Goal: Find specific page/section: Find specific page/section

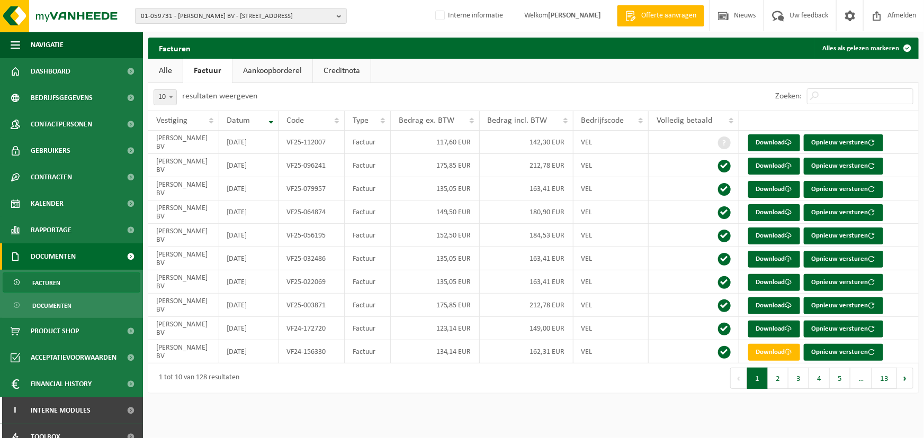
scroll to position [157, 0]
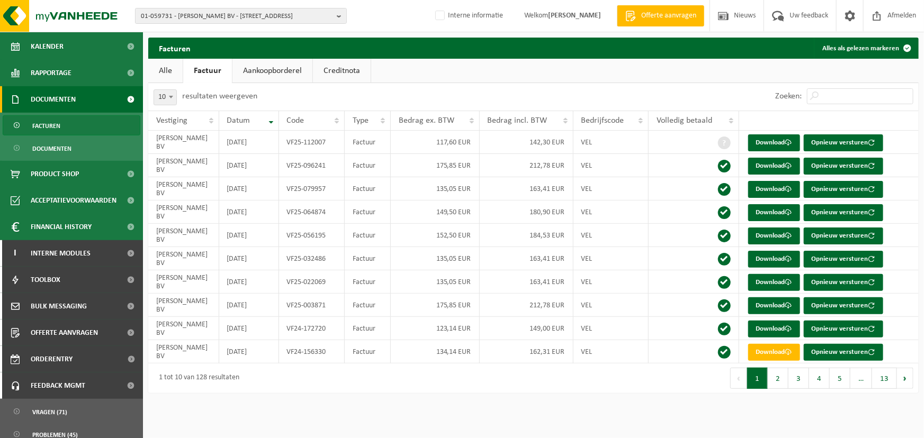
click at [200, 4] on div "01-059731 - DEGRANDE BV - 8510 BELLEGEM, DOORNIKSERIJKSWEG 117 01-059731 - DEGR…" at bounding box center [462, 16] width 924 height 32
click at [201, 13] on span "01-059731 - DEGRANDE BV - 8510 BELLEGEM, DOORNIKSERIJKSWEG 117" at bounding box center [237, 16] width 192 height 16
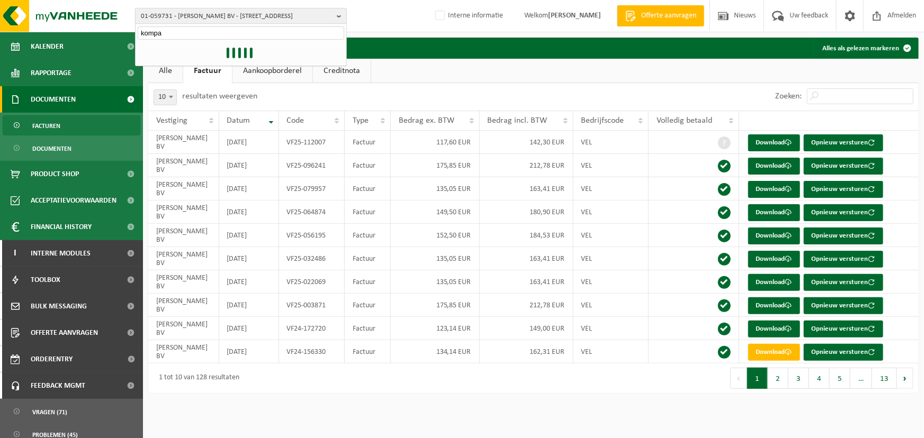
type input "kompas"
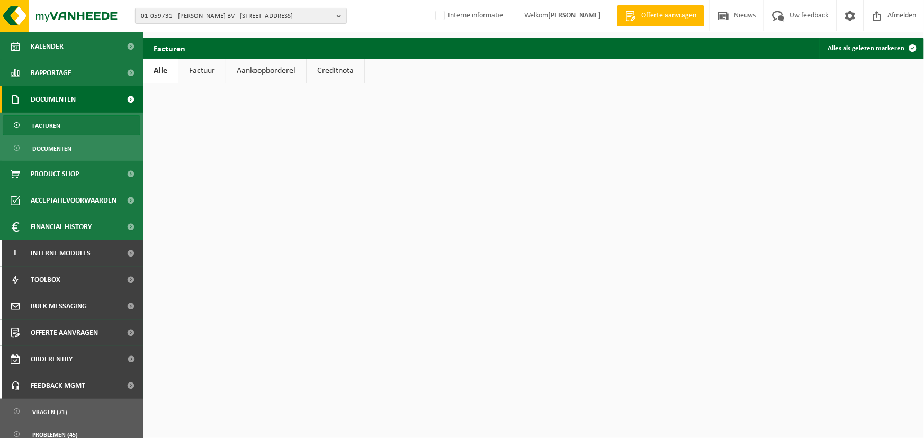
click at [217, 14] on span "01-059731 - DEGRANDE BV - 8510 BELLEGEM, DOORNIKSERIJKSWEG 117" at bounding box center [237, 16] width 192 height 16
click at [113, 10] on img at bounding box center [63, 16] width 127 height 32
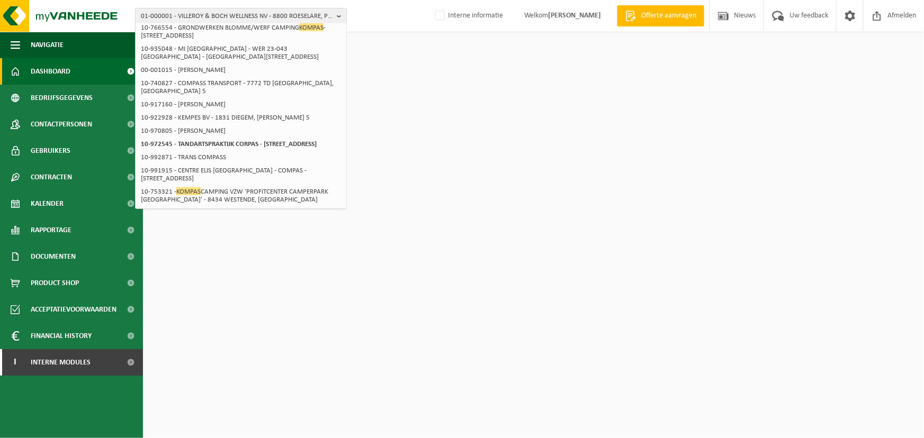
scroll to position [309, 0]
type input "kompas"
click at [205, 15] on span "01-000001 - VILLEROY & BOCH WELLNESS NV - 8800 ROESELARE, POPULIERSTRAAT 1" at bounding box center [237, 16] width 192 height 16
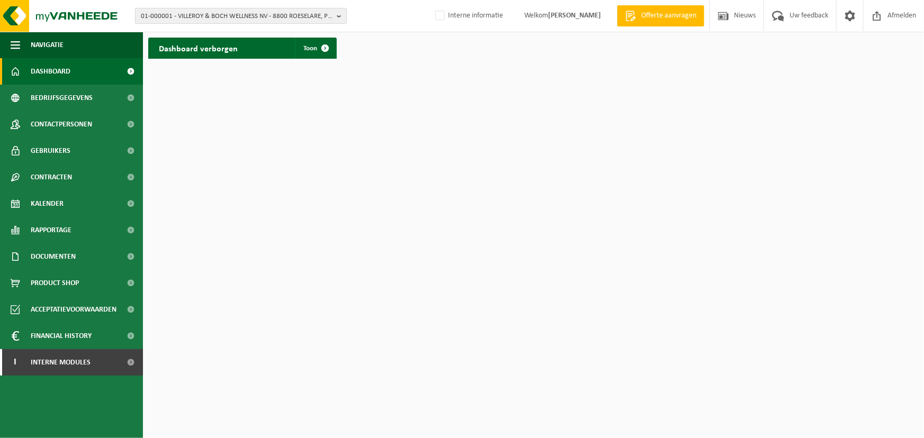
click at [211, 14] on span "01-000001 - VILLEROY & BOCH WELLNESS NV - 8800 ROESELARE, POPULIERSTRAAT 1" at bounding box center [237, 16] width 192 height 16
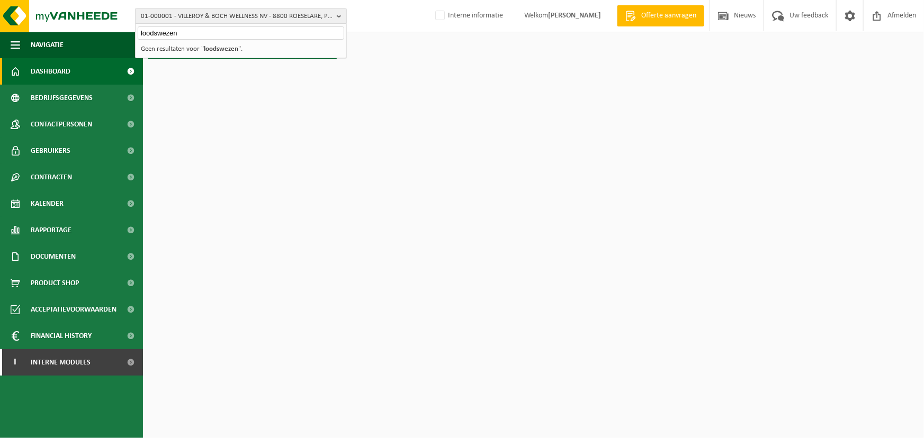
click at [207, 33] on input "loodswezen" at bounding box center [241, 32] width 206 height 13
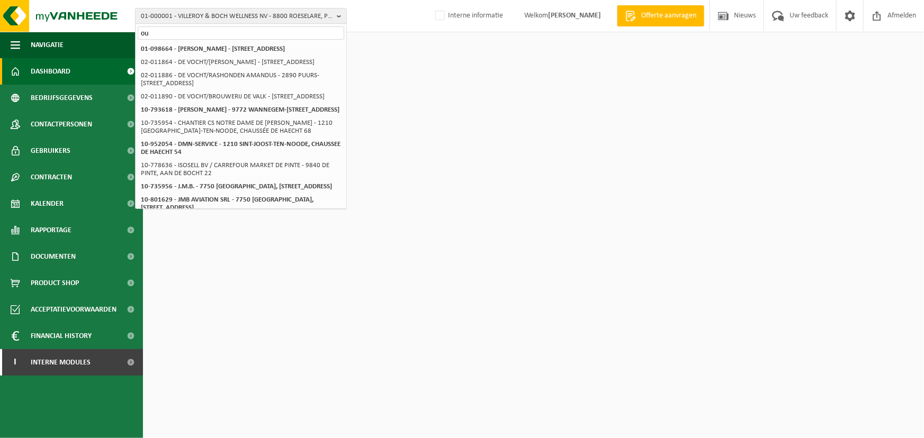
type input "o"
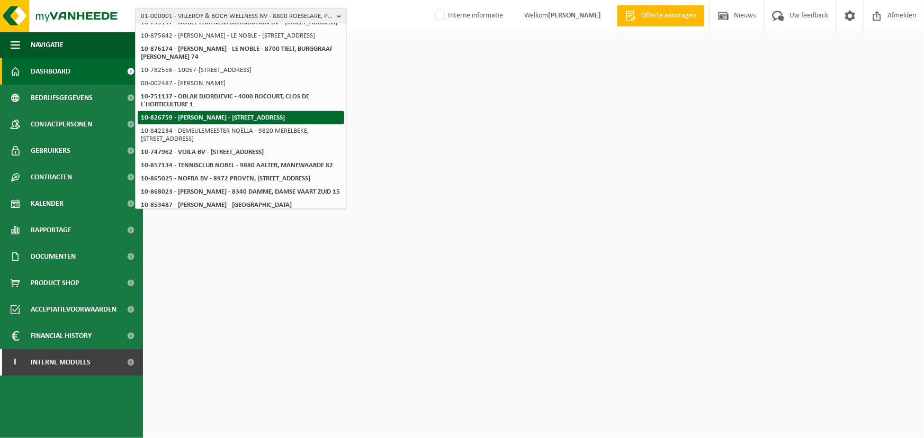
scroll to position [37, 0]
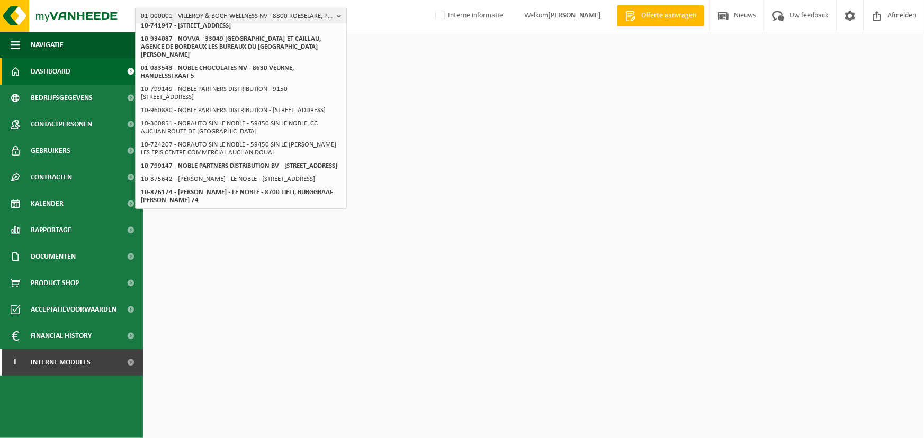
type input "nobla"
click at [194, 17] on span "01-000001 - VILLEROY & BOCH WELLNESS NV - 8800 ROESELARE, POPULIERSTRAAT 1" at bounding box center [237, 16] width 192 height 16
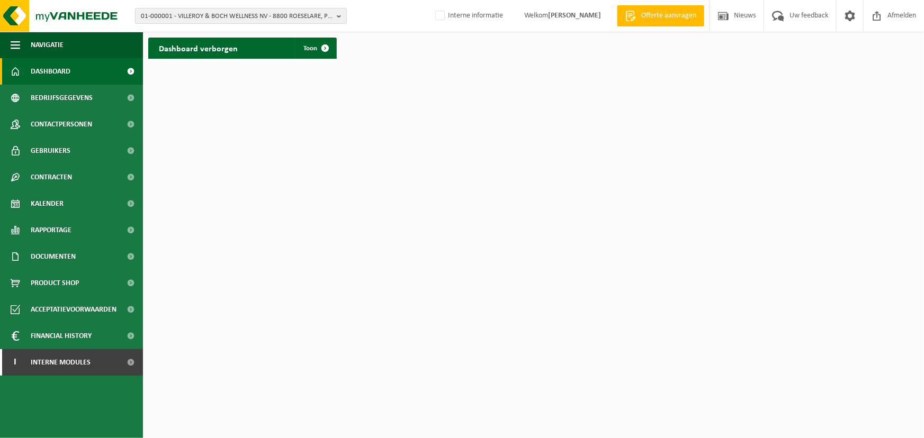
click at [201, 17] on span "01-000001 - VILLEROY & BOCH WELLNESS NV - 8800 ROESELARE, POPULIERSTRAAT 1" at bounding box center [237, 16] width 192 height 16
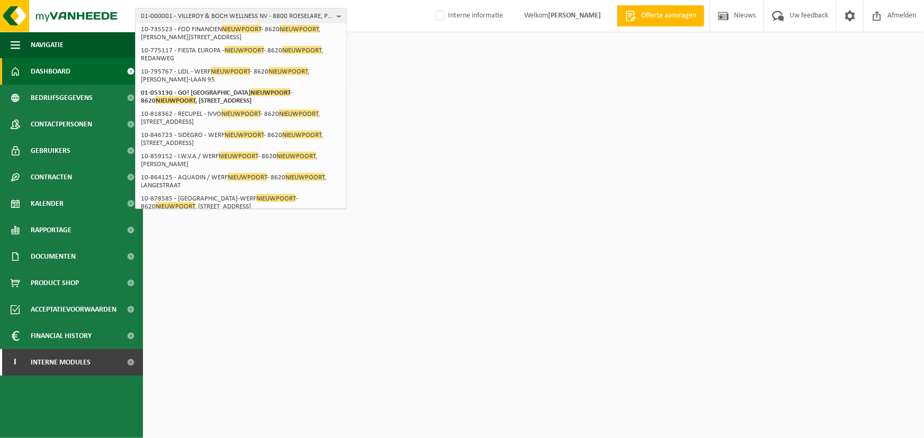
scroll to position [349, 0]
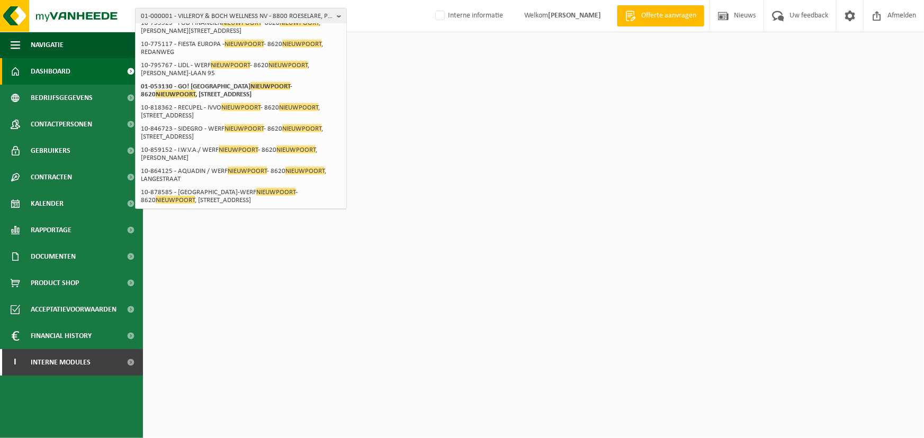
type input "nieuwpoort"
click at [440, 166] on html "01-000001 - VILLEROY & BOCH WELLNESS [GEOGRAPHIC_DATA] - 8800 [GEOGRAPHIC_DATA]…" at bounding box center [462, 219] width 924 height 438
click at [439, 171] on html "01-000001 - VILLEROY & BOCH WELLNESS [GEOGRAPHIC_DATA] - 8800 [GEOGRAPHIC_DATA]…" at bounding box center [462, 219] width 924 height 438
click at [464, 178] on html "01-000001 - VILLEROY & BOCH WELLNESS [GEOGRAPHIC_DATA] - 8800 [GEOGRAPHIC_DATA]…" at bounding box center [462, 219] width 924 height 438
click at [62, 62] on span "Dashboard" at bounding box center [51, 71] width 40 height 26
